Goal: Information Seeking & Learning: Learn about a topic

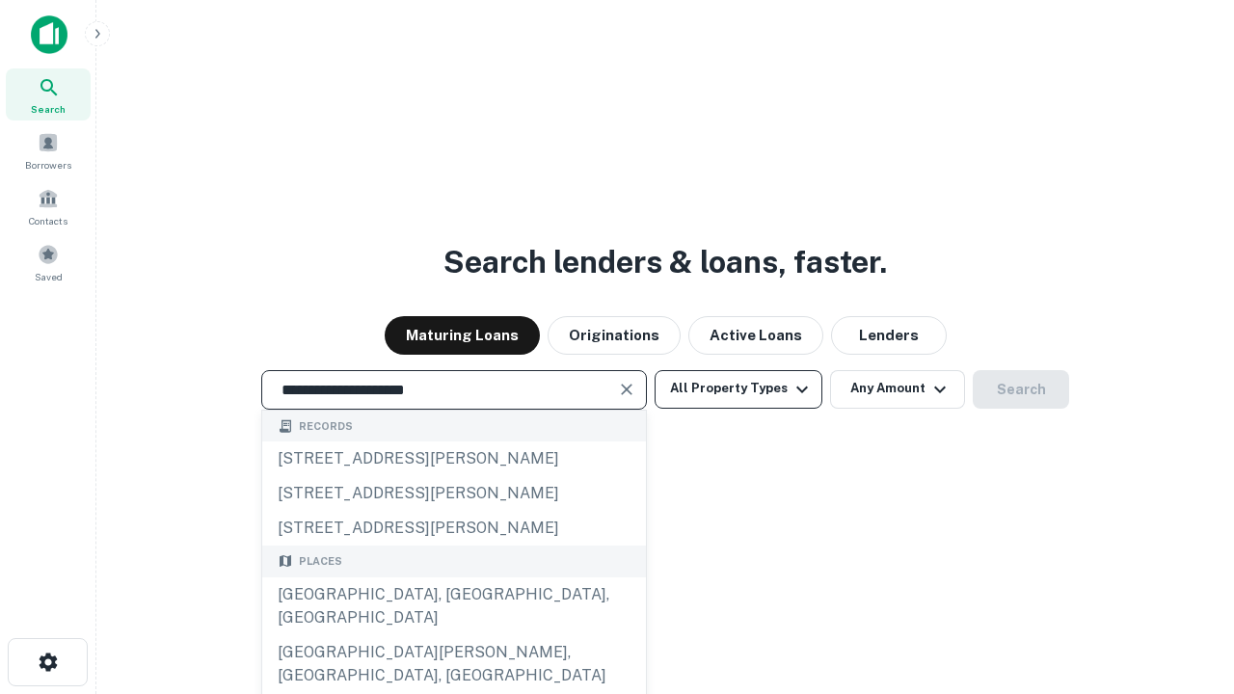
click at [453, 636] on div "[GEOGRAPHIC_DATA], [GEOGRAPHIC_DATA], [GEOGRAPHIC_DATA]" at bounding box center [454, 607] width 384 height 58
click at [739, 389] on button "All Property Types" at bounding box center [739, 389] width 168 height 39
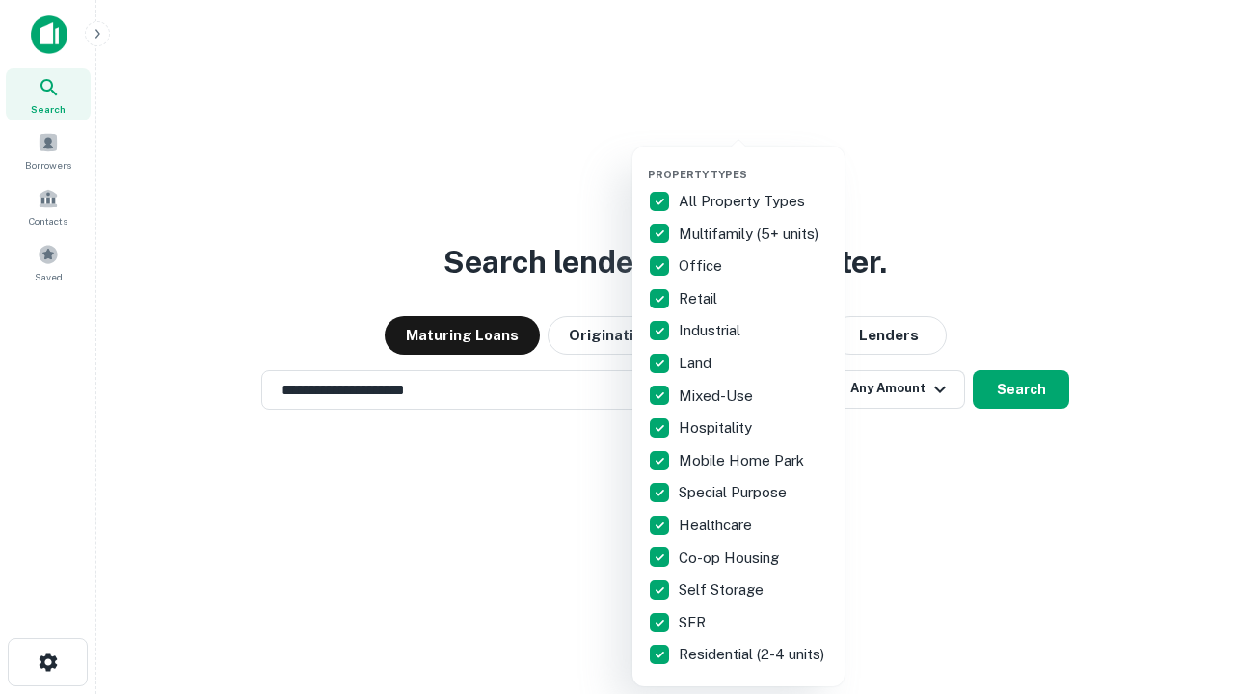
type input "**********"
click at [754, 162] on button "button" at bounding box center [754, 162] width 212 height 1
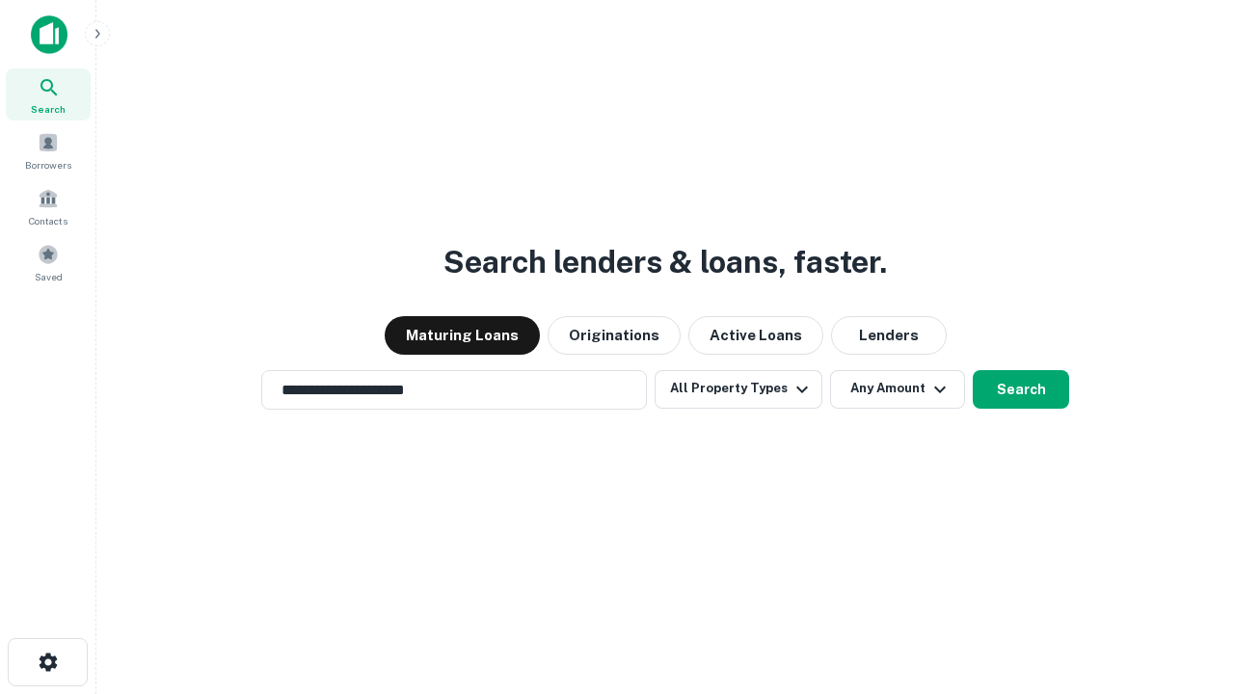
scroll to position [12, 232]
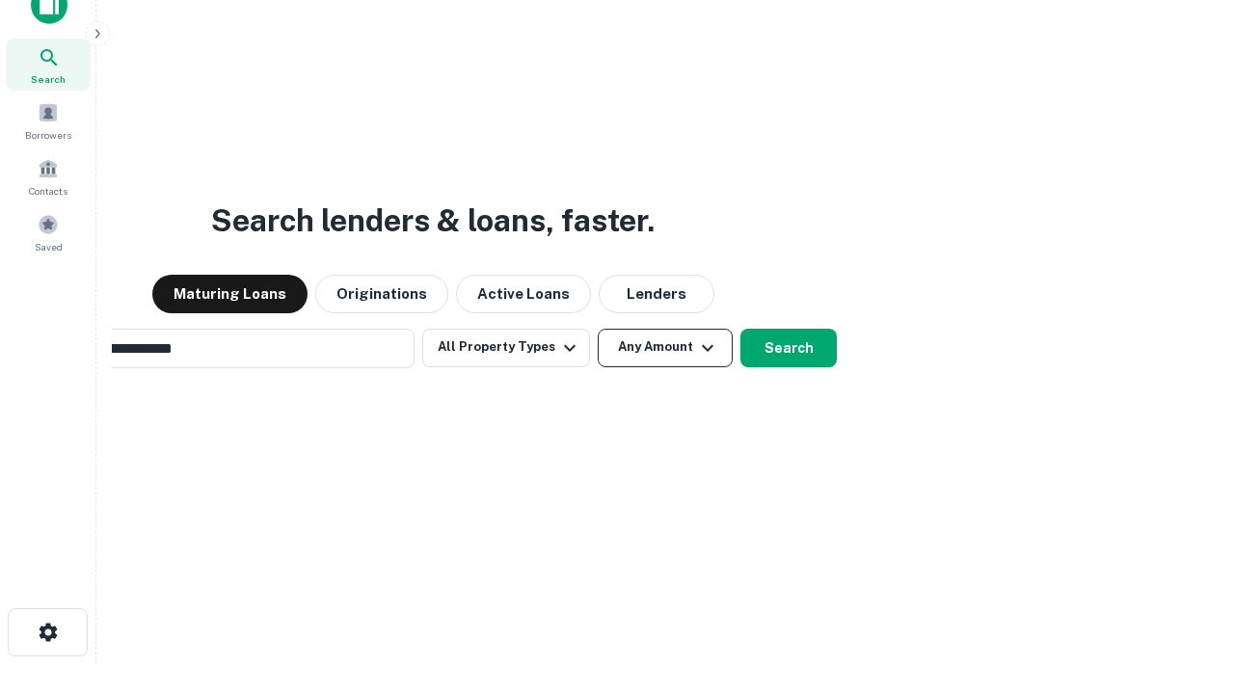
click at [598, 329] on button "Any Amount" at bounding box center [665, 348] width 135 height 39
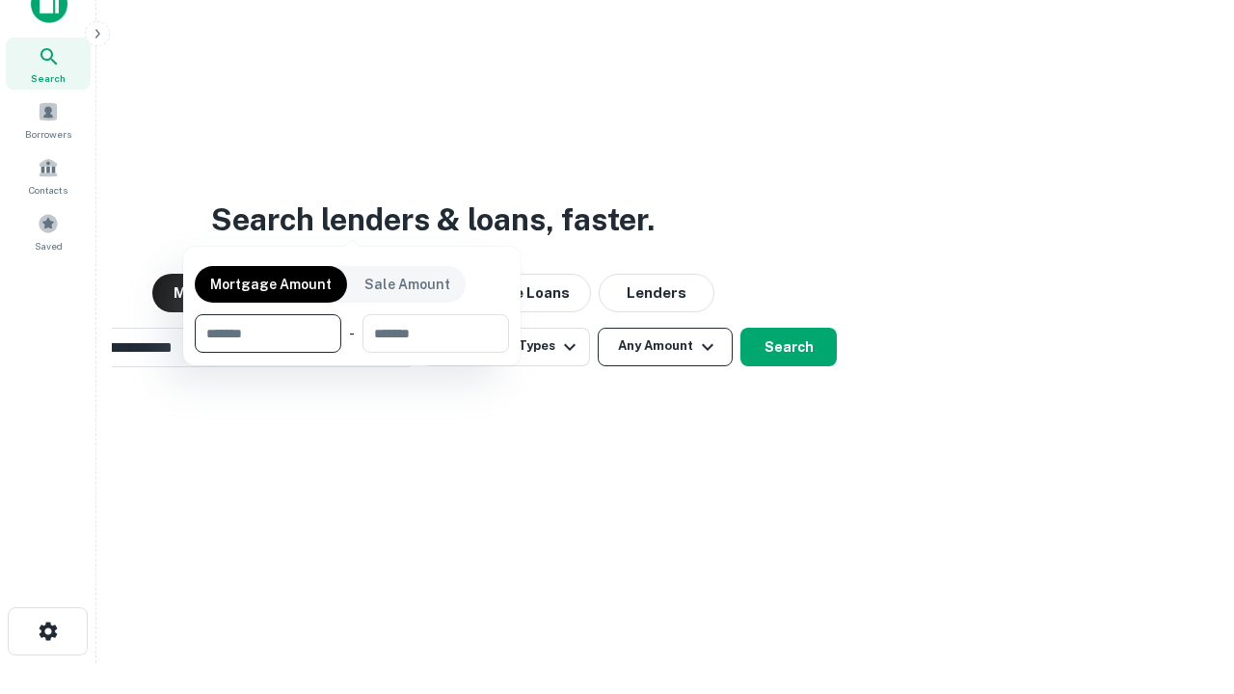
scroll to position [139, 546]
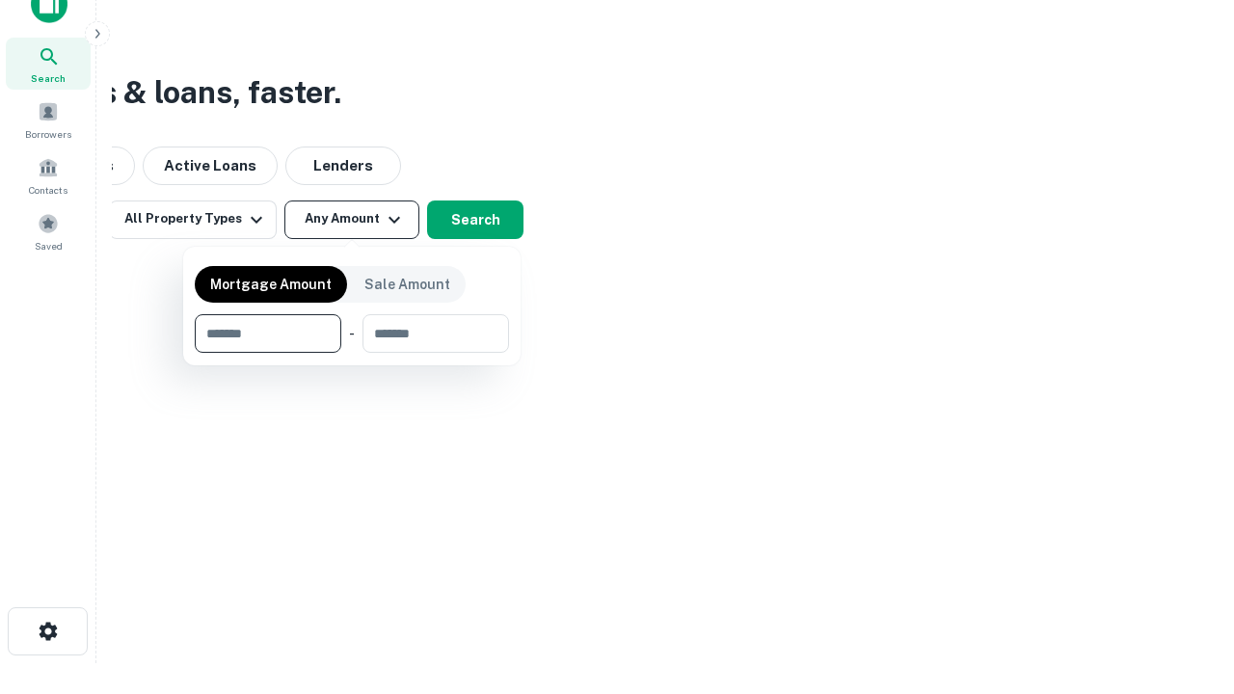
type input "*******"
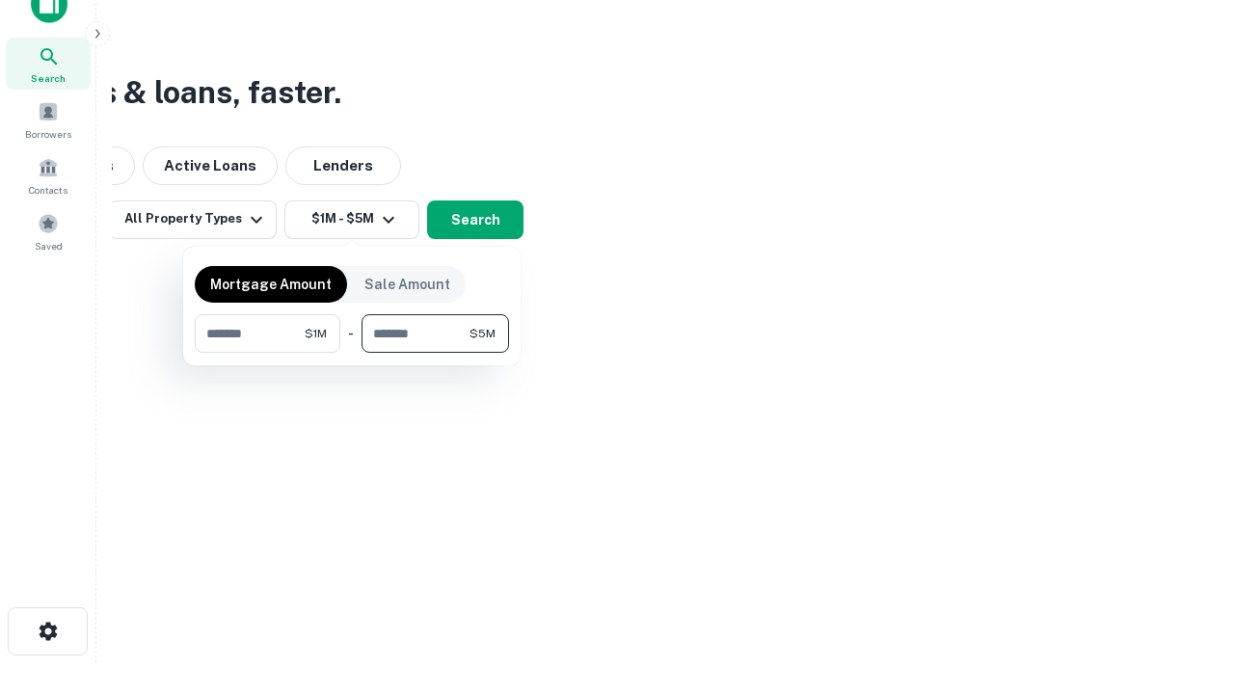
type input "*******"
click at [352, 353] on button "button" at bounding box center [352, 353] width 314 height 1
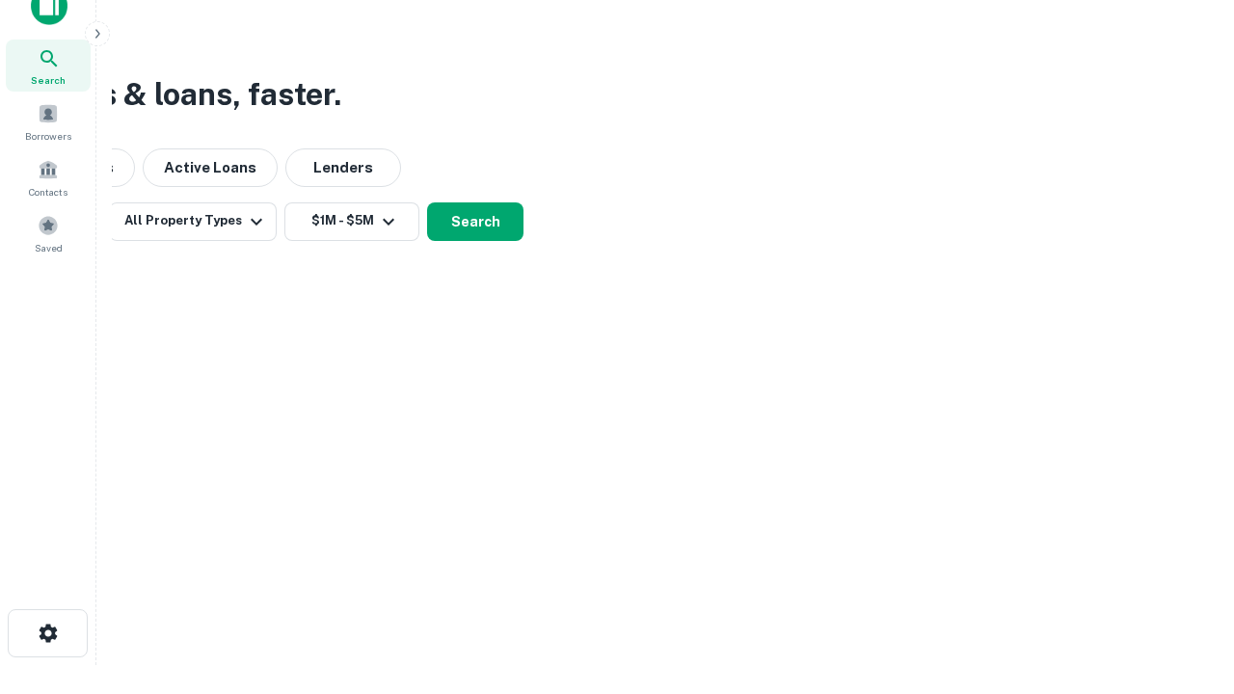
scroll to position [12, 356]
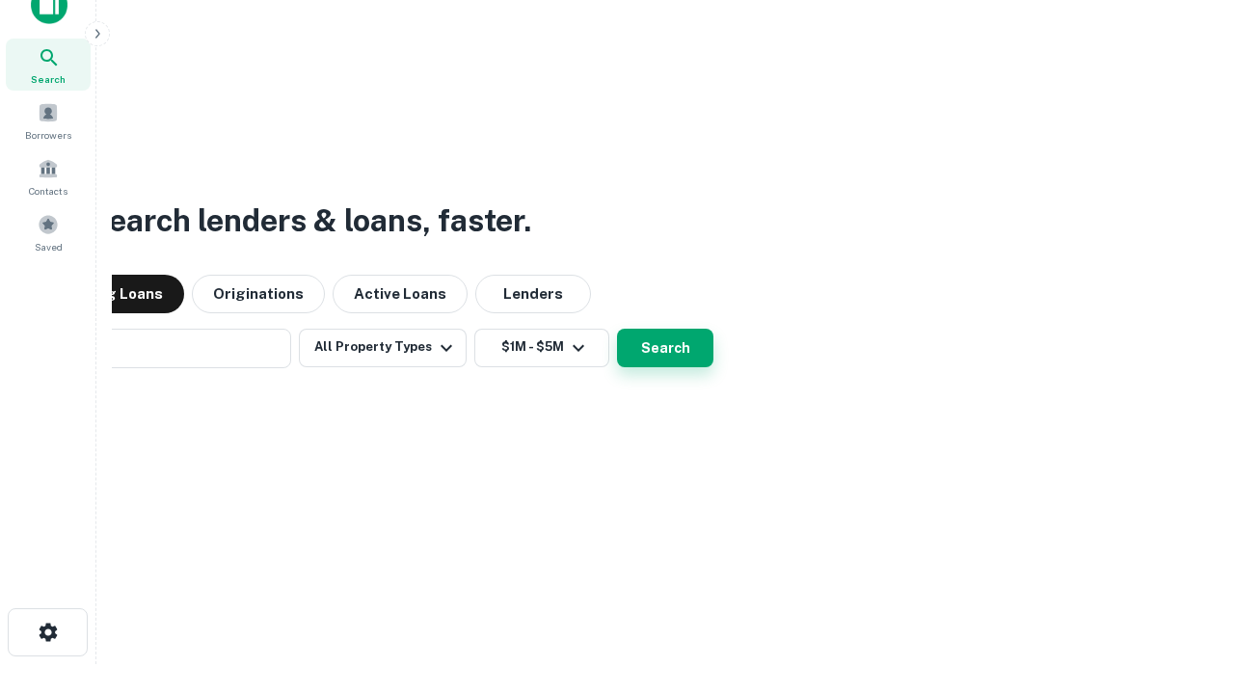
click at [617, 329] on button "Search" at bounding box center [665, 348] width 96 height 39
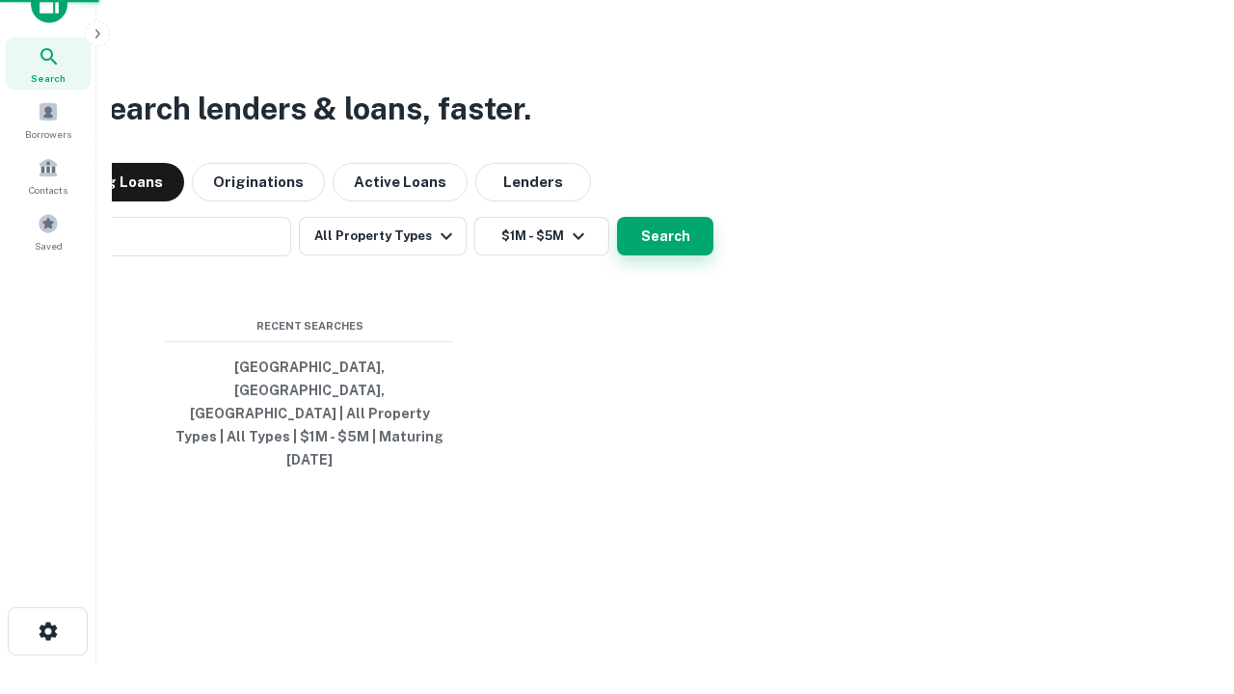
scroll to position [51, 546]
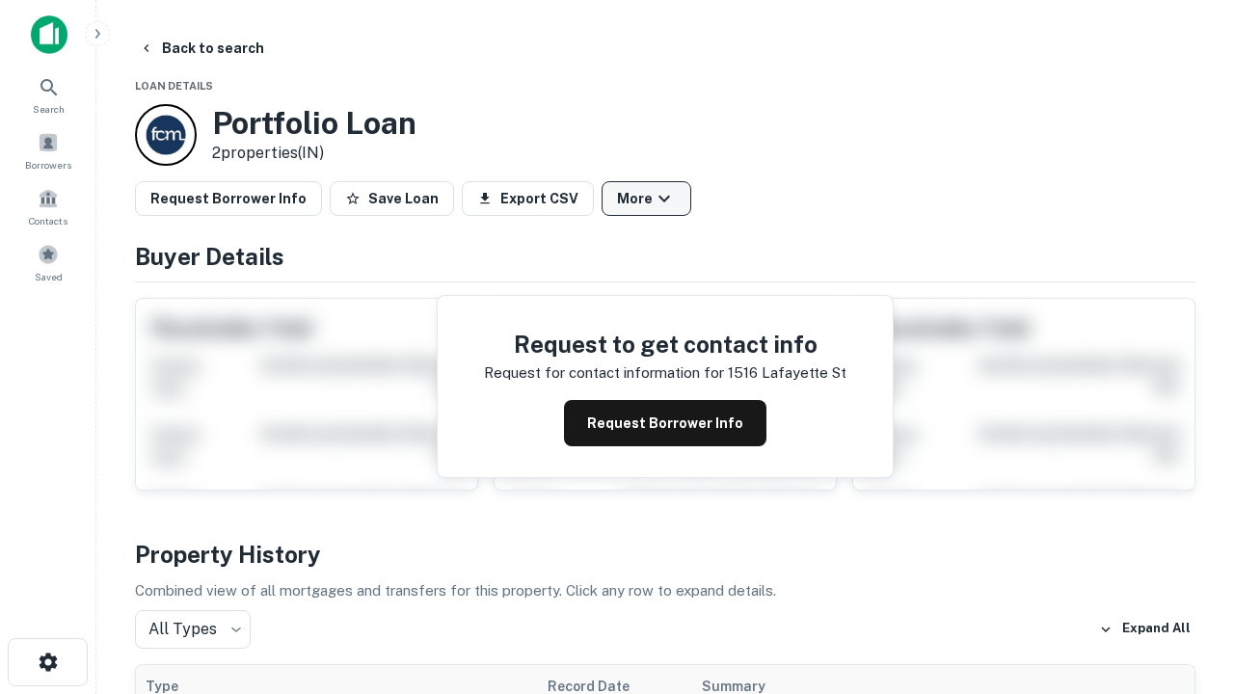
click at [646, 199] on button "More" at bounding box center [647, 198] width 90 height 35
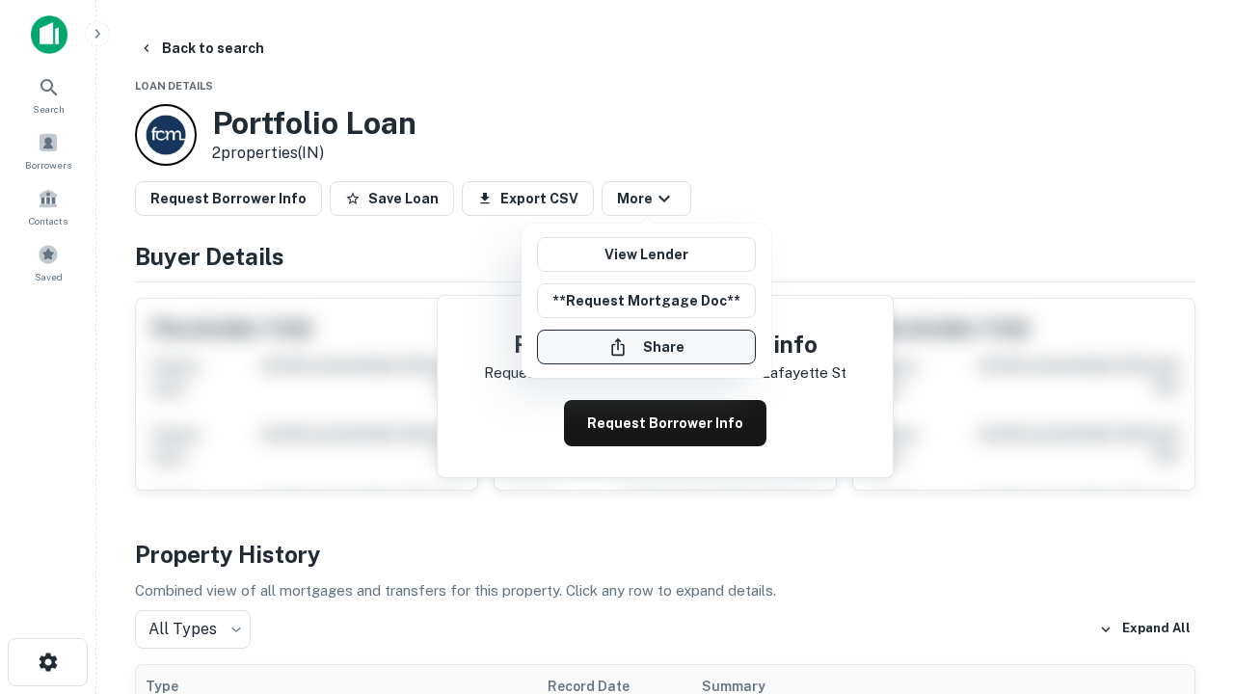
click at [646, 347] on button "Share" at bounding box center [646, 347] width 219 height 35
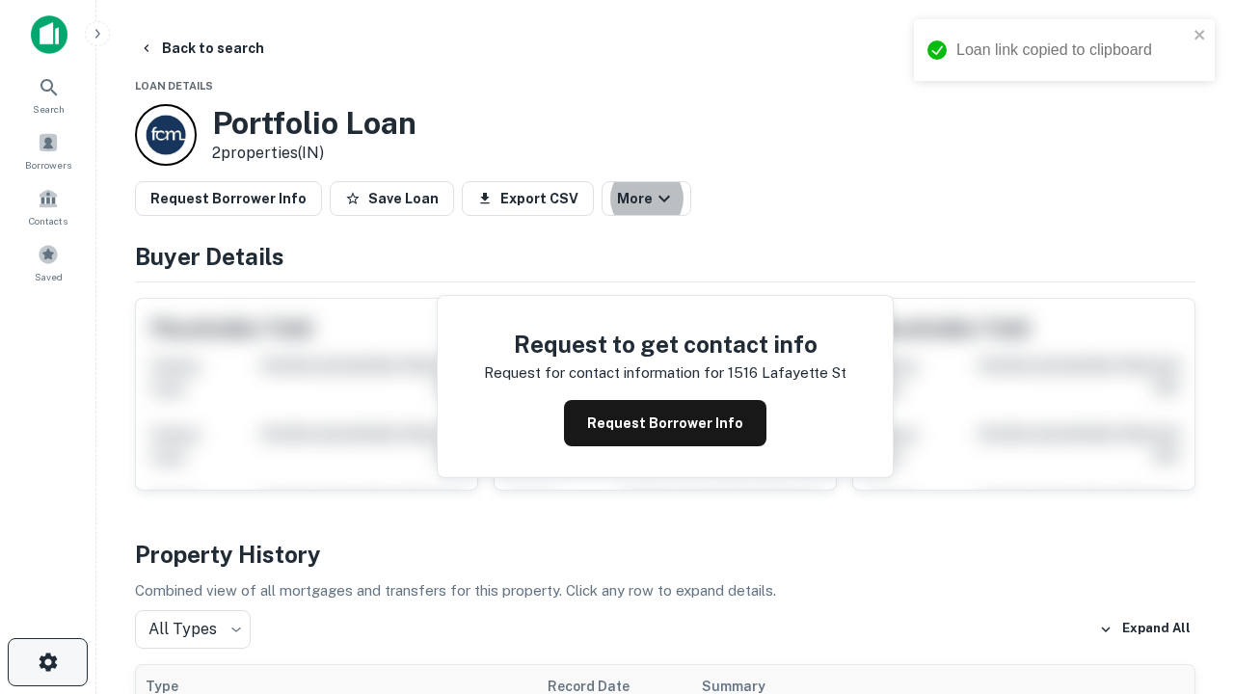
click at [47, 663] on icon "button" at bounding box center [48, 662] width 23 height 23
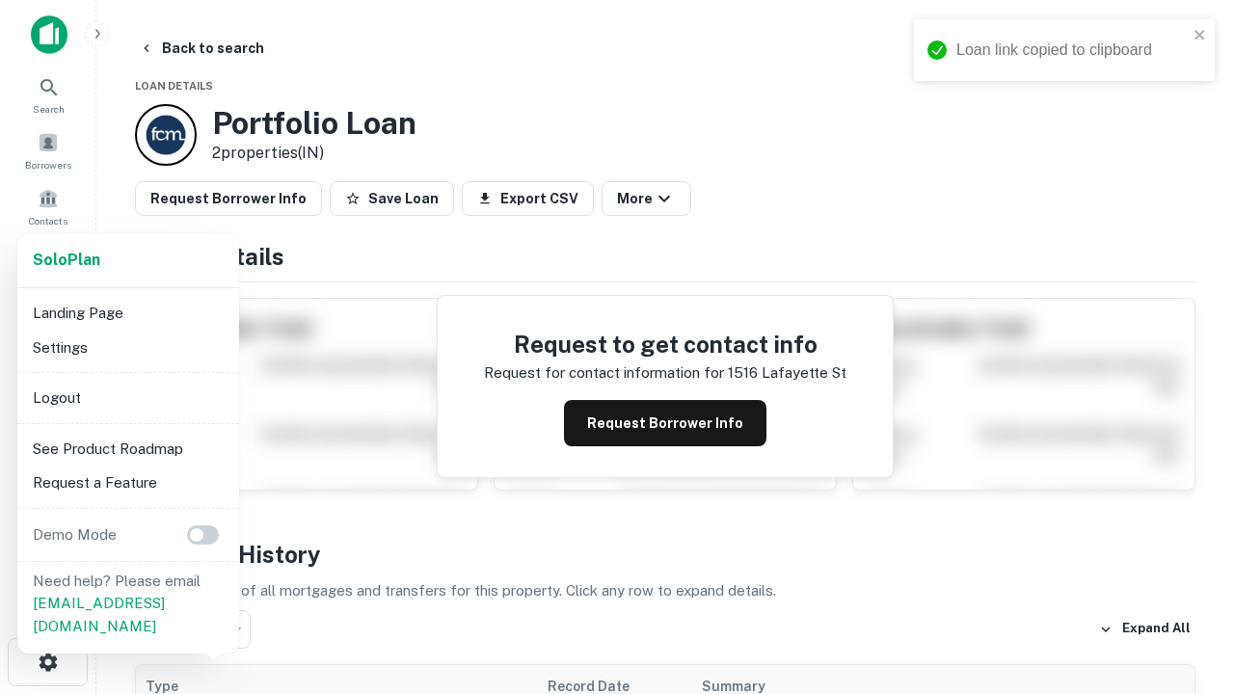
click at [127, 397] on li "Logout" at bounding box center [128, 398] width 206 height 35
